Goal: Use online tool/utility: Utilize a website feature to perform a specific function

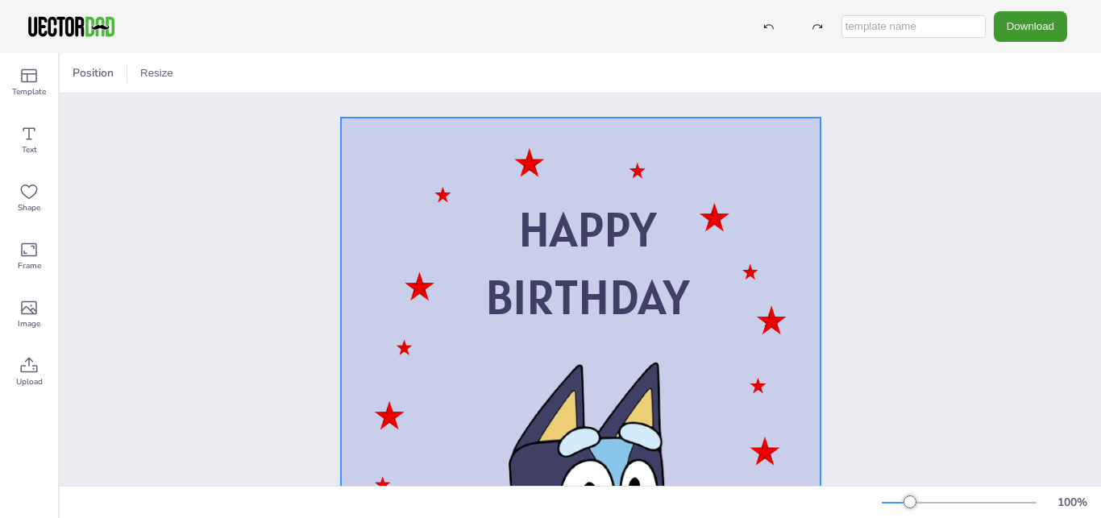
scroll to position [92, 0]
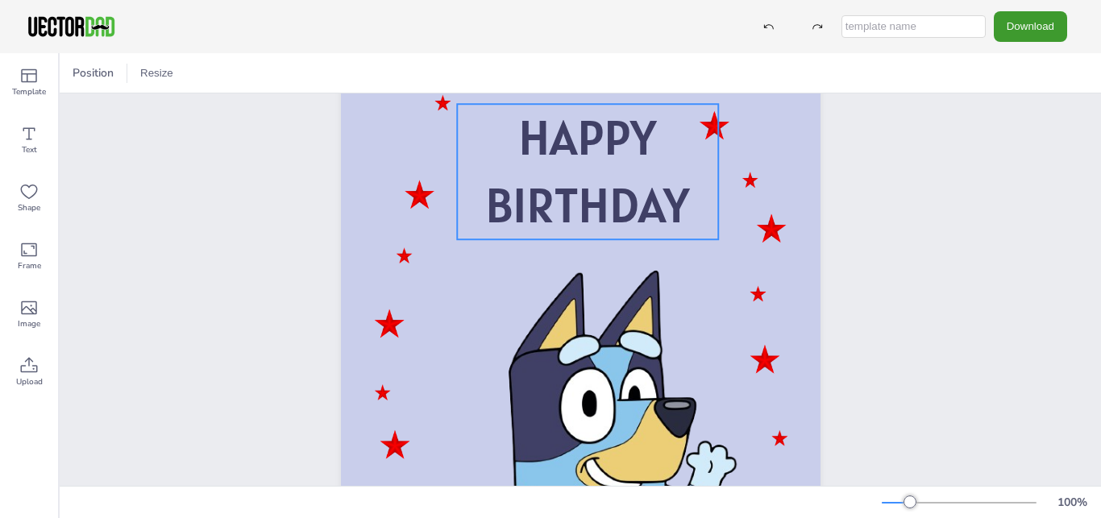
click at [587, 235] on p "BIRTHDAY" at bounding box center [587, 206] width 261 height 68
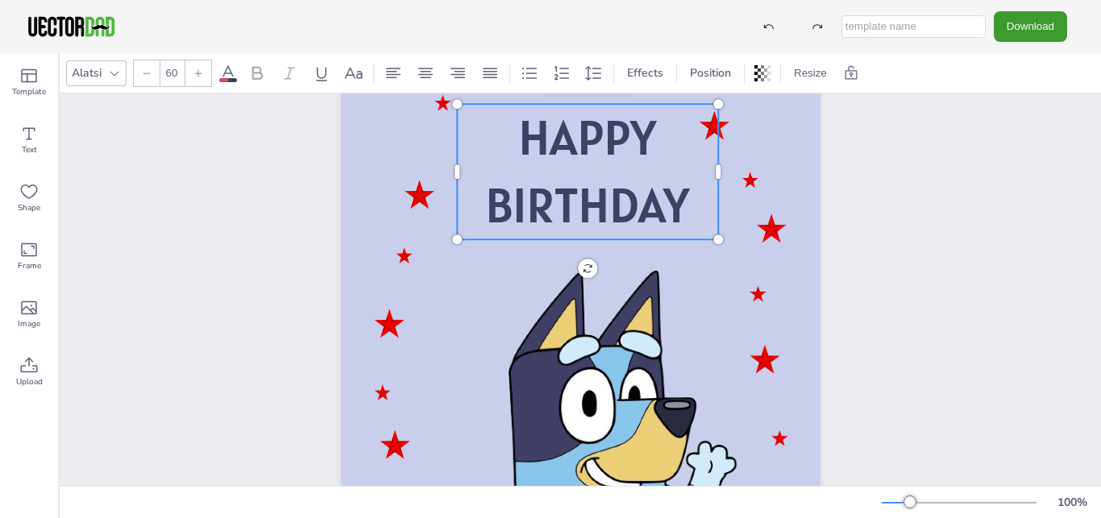
click at [687, 208] on span "BIRTHDAY" at bounding box center [587, 205] width 204 height 62
click at [689, 208] on span "BIRTHDAY" at bounding box center [587, 205] width 204 height 62
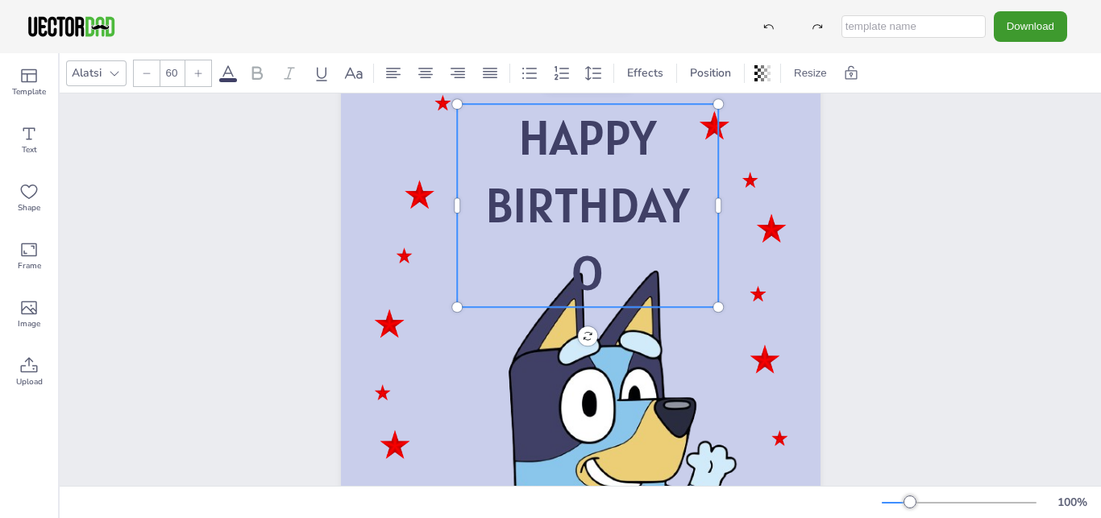
scroll to position [0, 0]
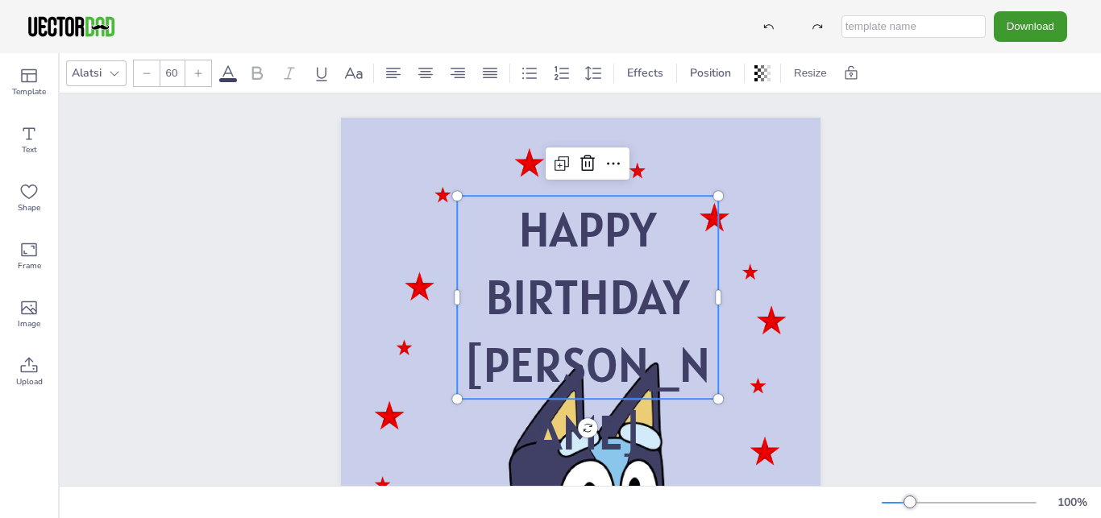
click at [587, 397] on p "[PERSON_NAME]" at bounding box center [587, 398] width 261 height 135
click at [150, 73] on icon at bounding box center [147, 73] width 10 height 10
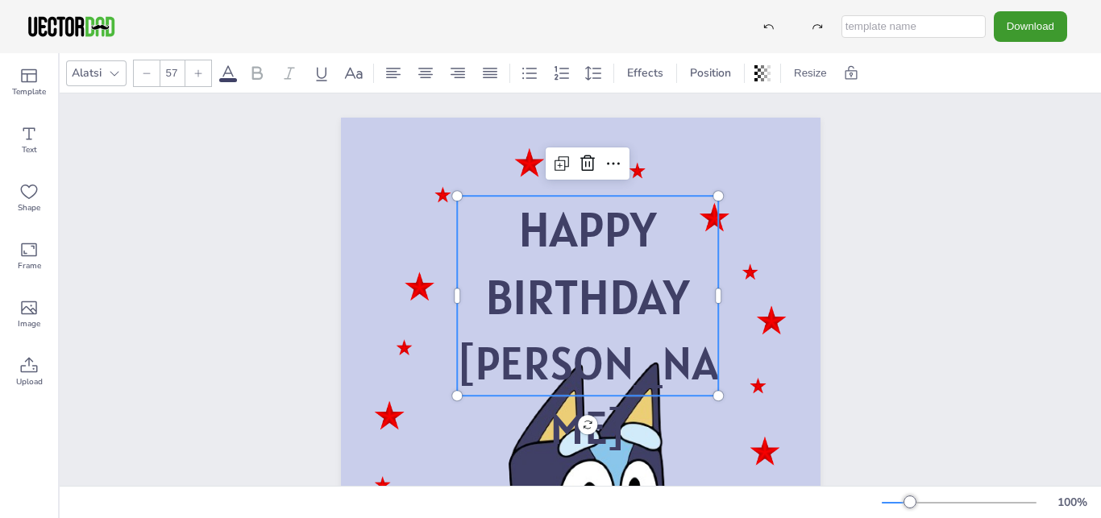
click at [150, 73] on icon at bounding box center [147, 73] width 10 height 10
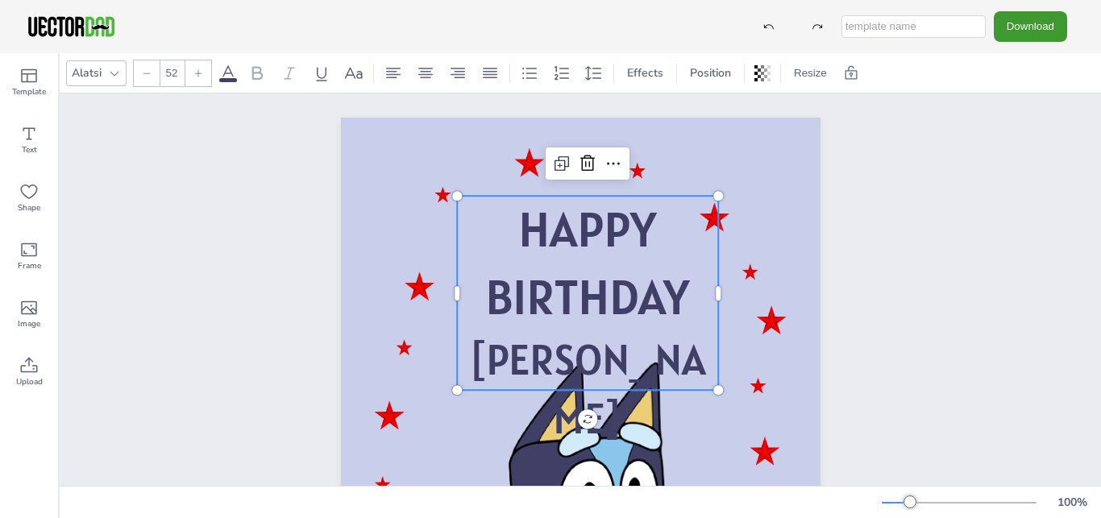
click at [150, 73] on icon at bounding box center [147, 73] width 10 height 10
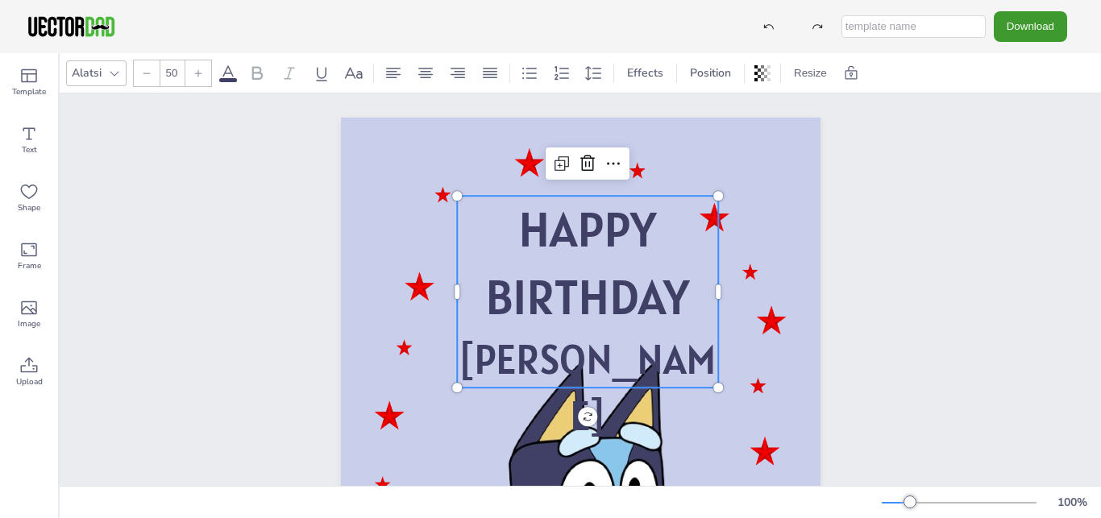
click at [150, 73] on icon at bounding box center [147, 73] width 10 height 10
click at [590, 308] on span "BIRTHDAY" at bounding box center [587, 297] width 204 height 62
click at [150, 71] on icon at bounding box center [147, 73] width 10 height 10
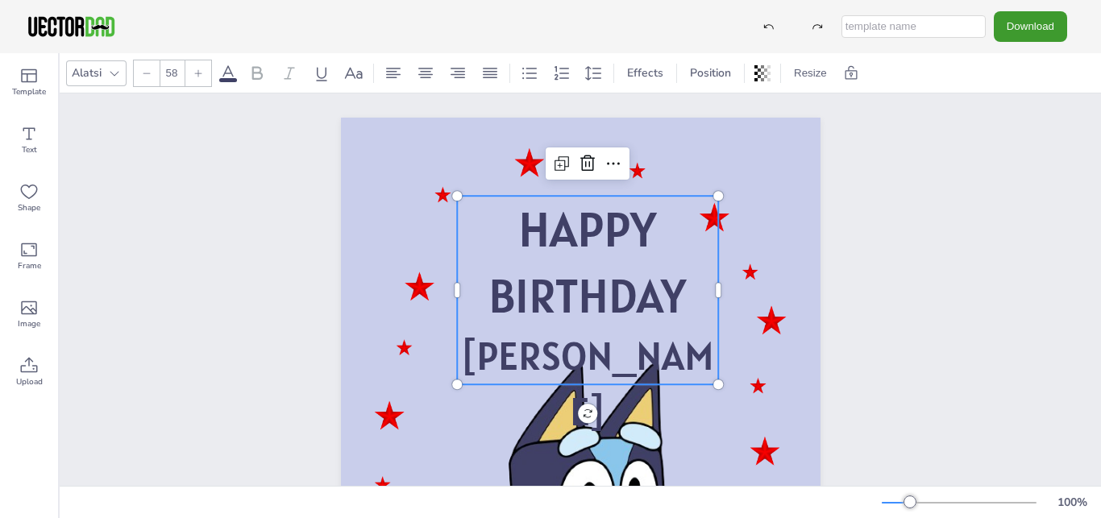
click at [150, 71] on icon at bounding box center [147, 73] width 10 height 10
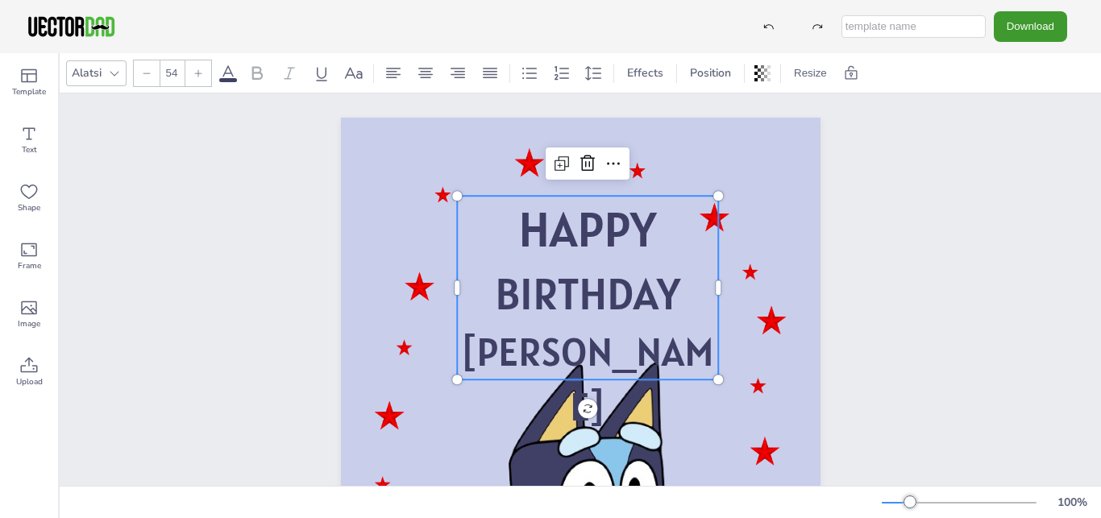
click at [150, 71] on icon at bounding box center [147, 73] width 10 height 10
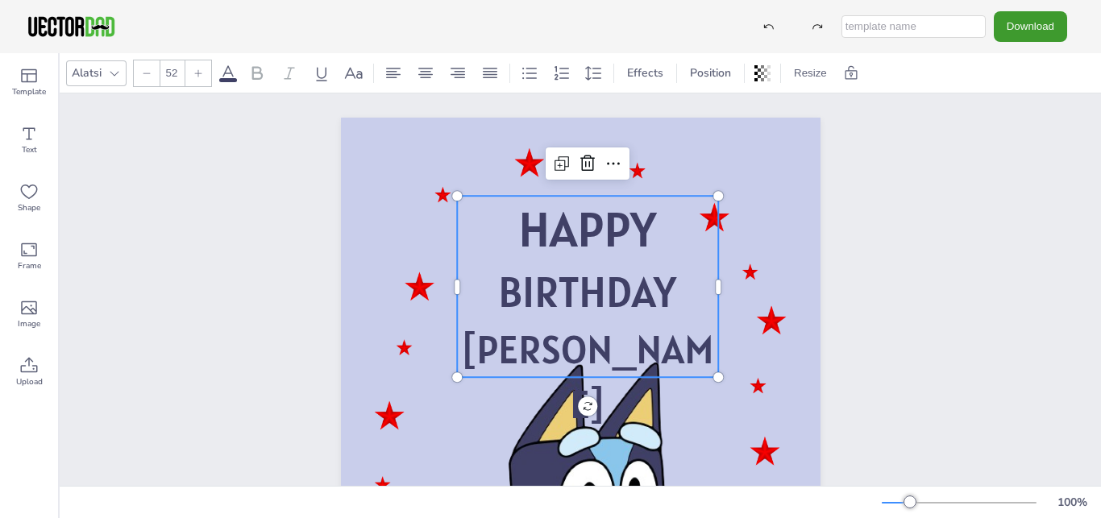
click at [150, 71] on icon at bounding box center [147, 73] width 10 height 10
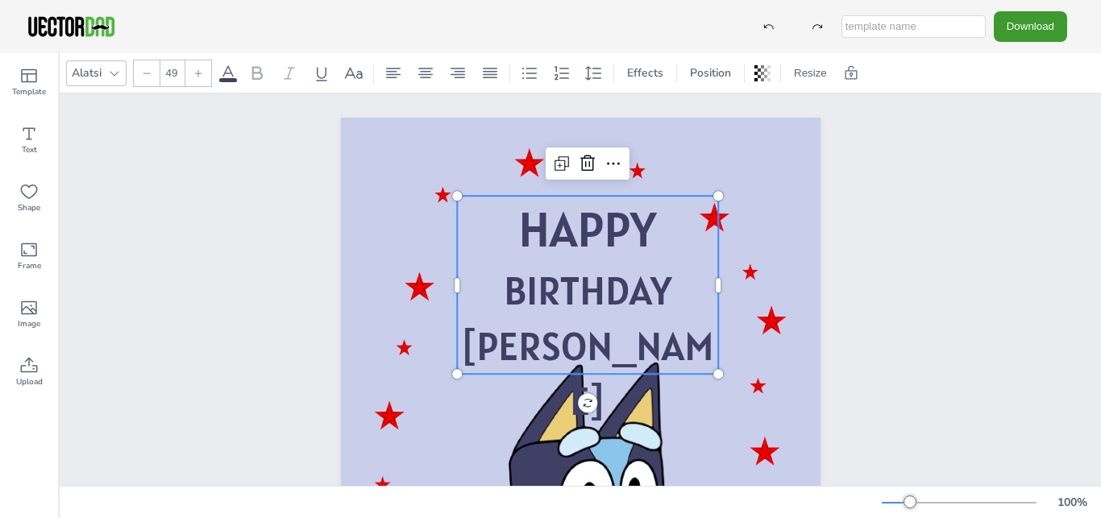
click at [150, 71] on icon at bounding box center [147, 73] width 10 height 10
click at [584, 237] on span "HAPPY" at bounding box center [587, 229] width 138 height 62
click at [147, 64] on div at bounding box center [147, 73] width 26 height 26
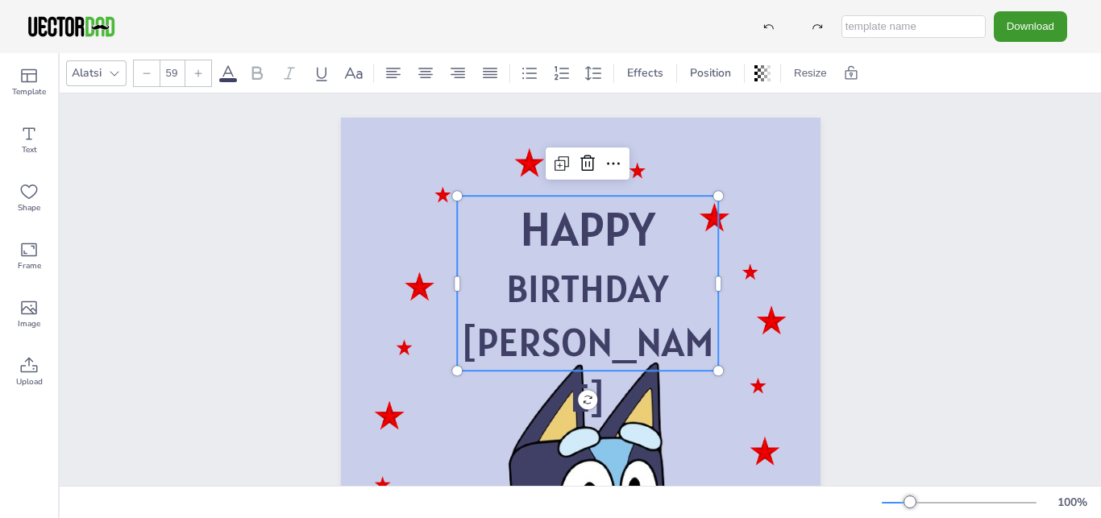
click at [150, 64] on div at bounding box center [147, 73] width 26 height 26
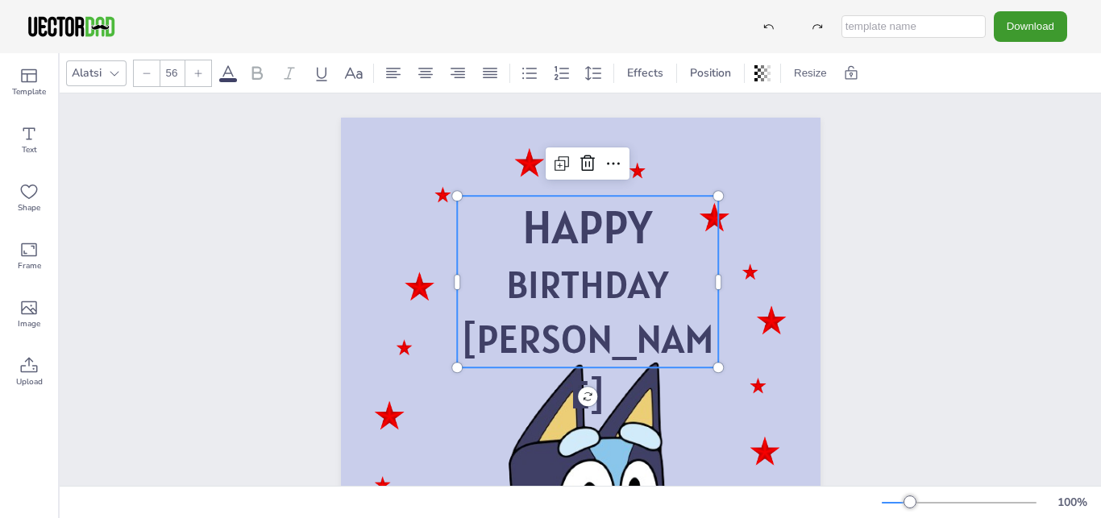
click at [150, 64] on div at bounding box center [147, 73] width 26 height 26
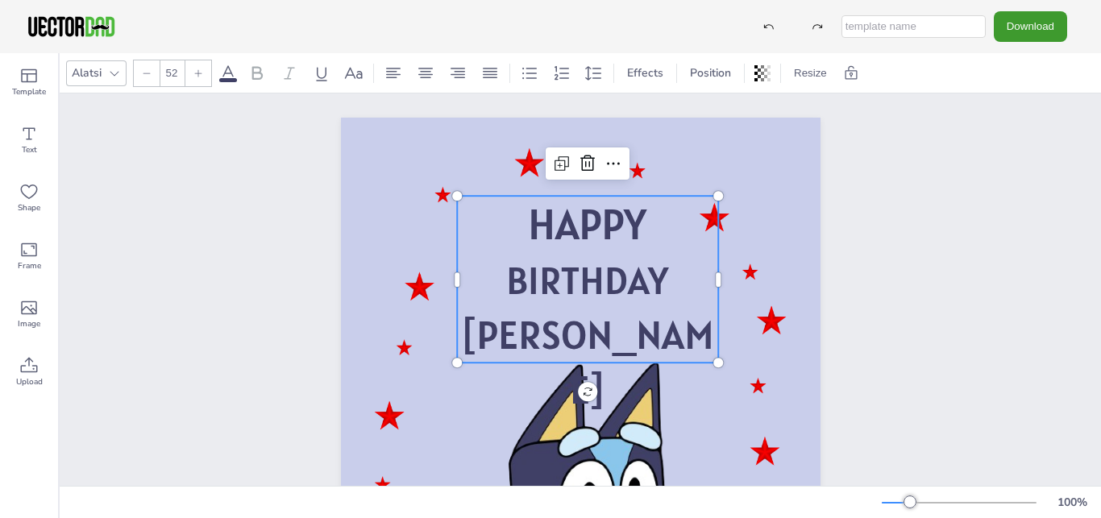
click at [150, 64] on div at bounding box center [147, 73] width 26 height 26
type input "50"
click at [985, 320] on div "HAPPY BIRTHDAY [PERSON_NAME] HAPPY BIRTHDAY [PERSON_NAME]" at bounding box center [580, 456] width 1041 height 727
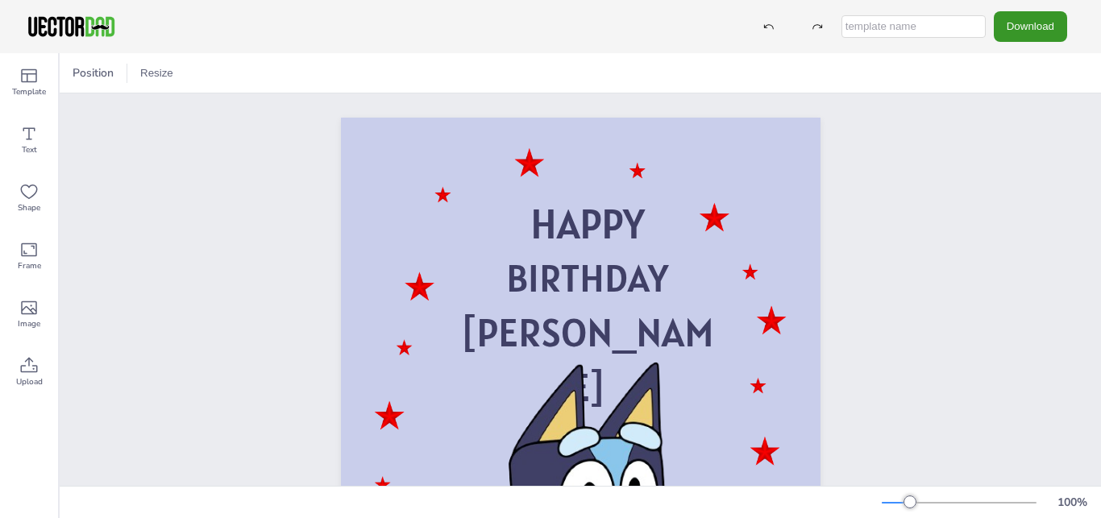
click at [1018, 20] on button "Download" at bounding box center [1030, 26] width 73 height 30
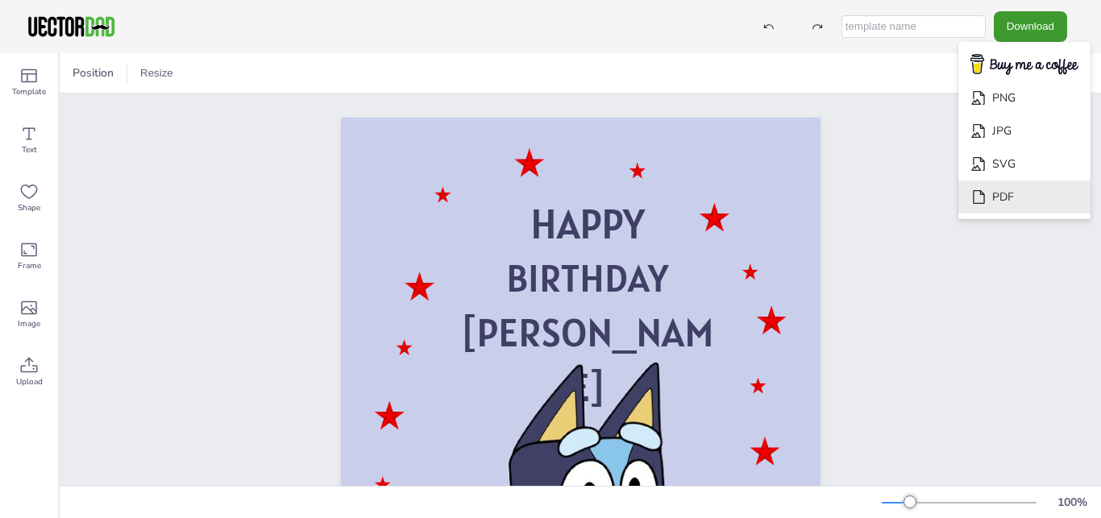
click at [1013, 199] on li "PDF" at bounding box center [1024, 197] width 132 height 33
